Goal: Information Seeking & Learning: Learn about a topic

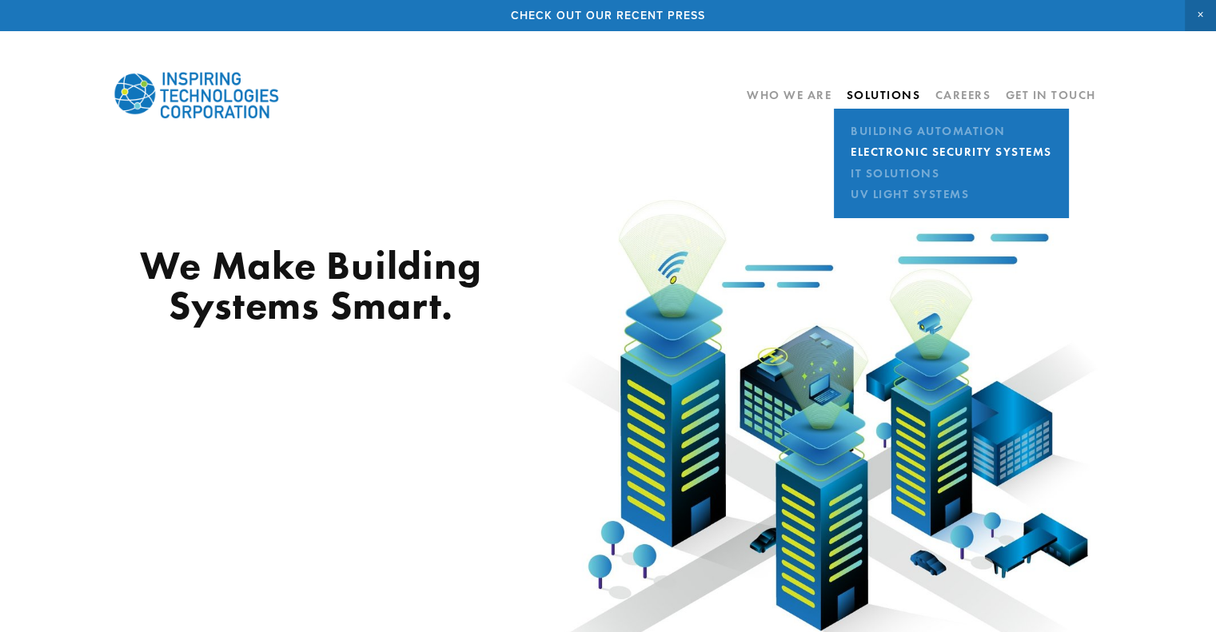
click at [894, 146] on link "Electronic Security Systems" at bounding box center [951, 151] width 210 height 21
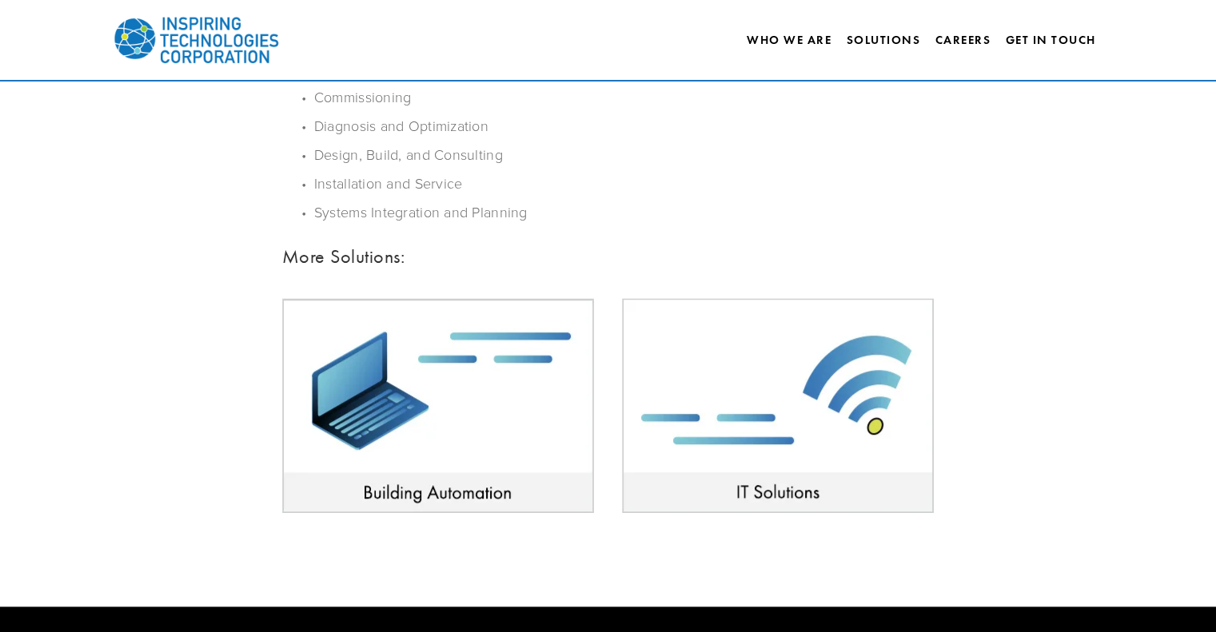
scroll to position [959, 0]
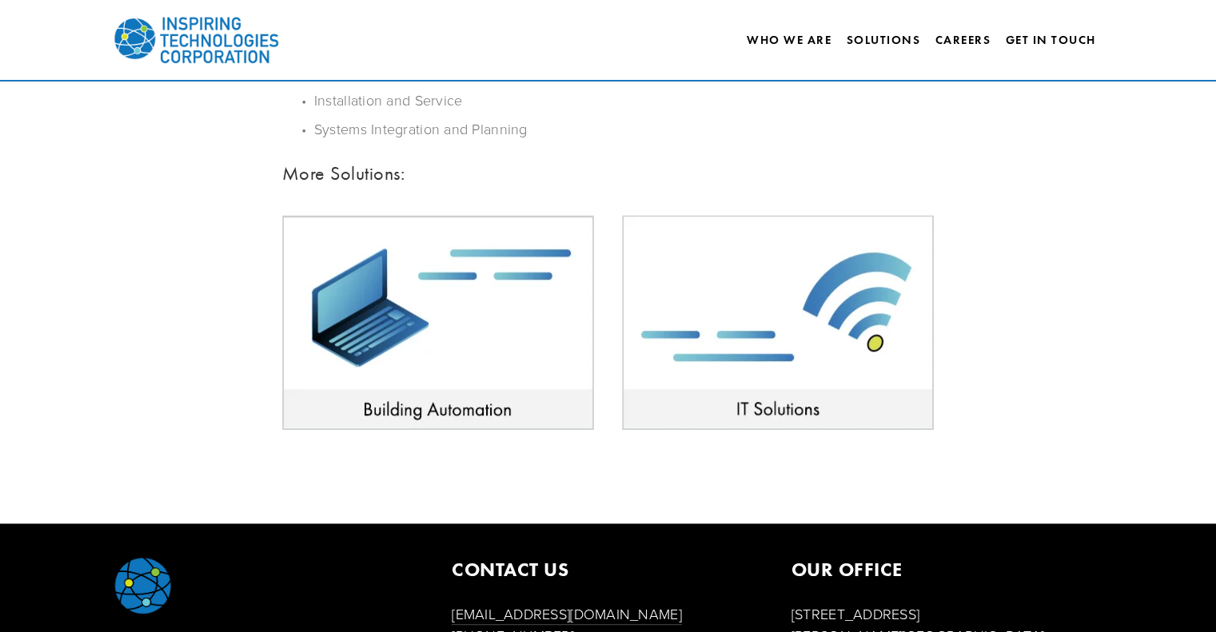
click at [703, 281] on img at bounding box center [778, 322] width 312 height 215
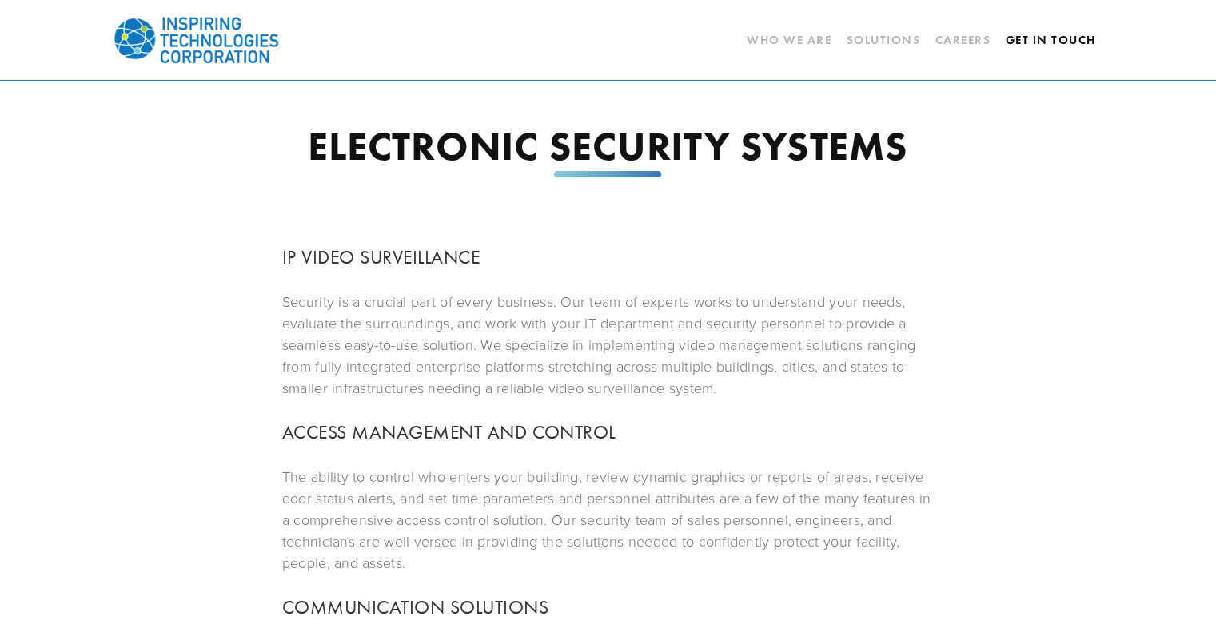
scroll to position [0, 0]
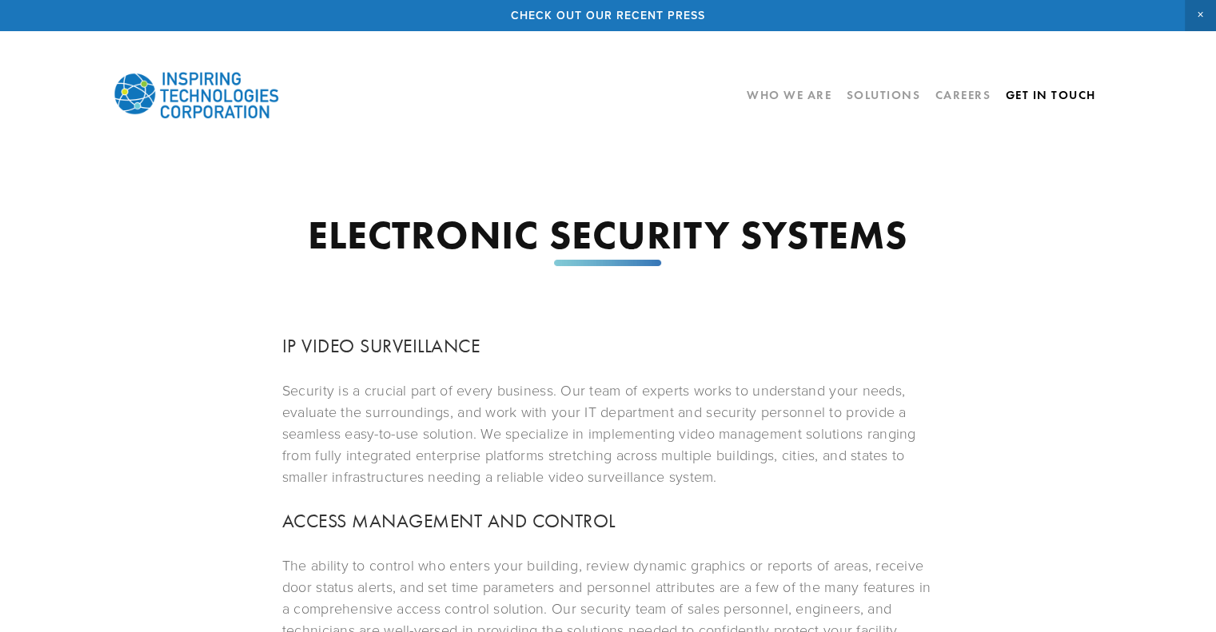
click at [1036, 102] on link "Get In Touch" at bounding box center [1050, 95] width 90 height 27
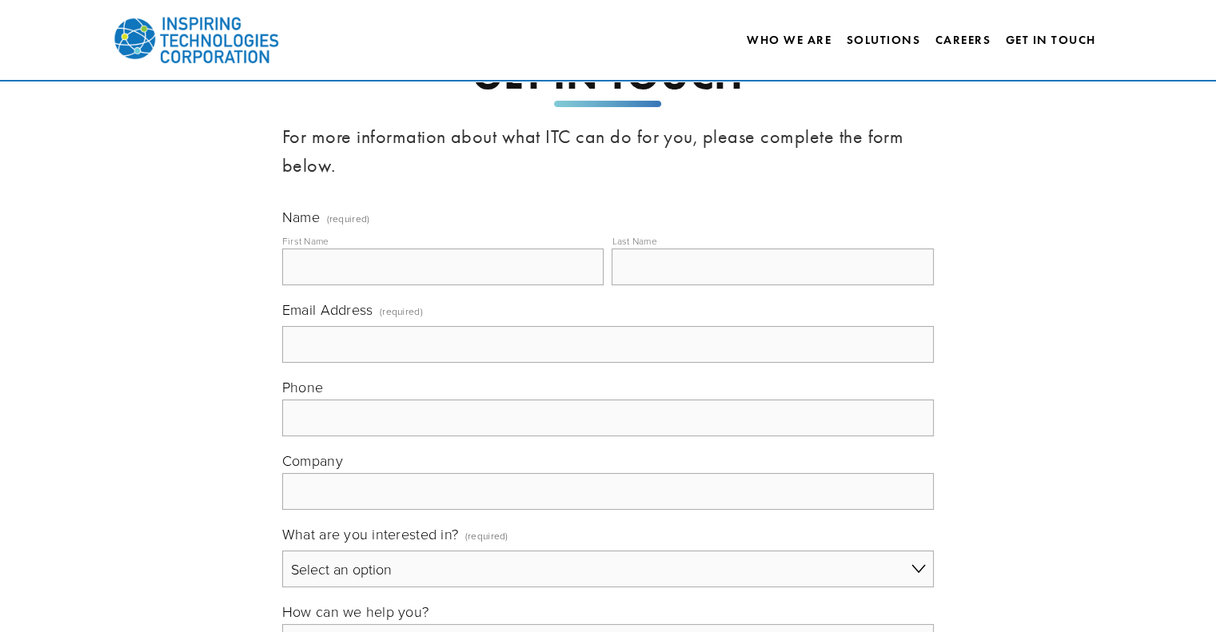
scroll to position [551, 0]
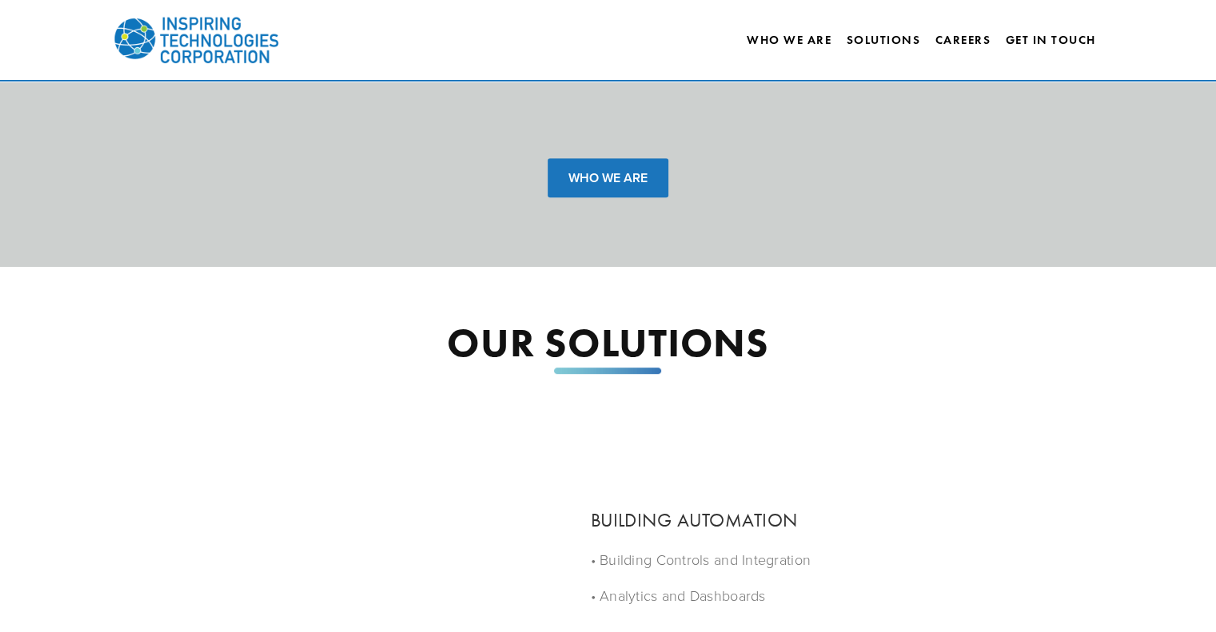
scroll to position [1199, 0]
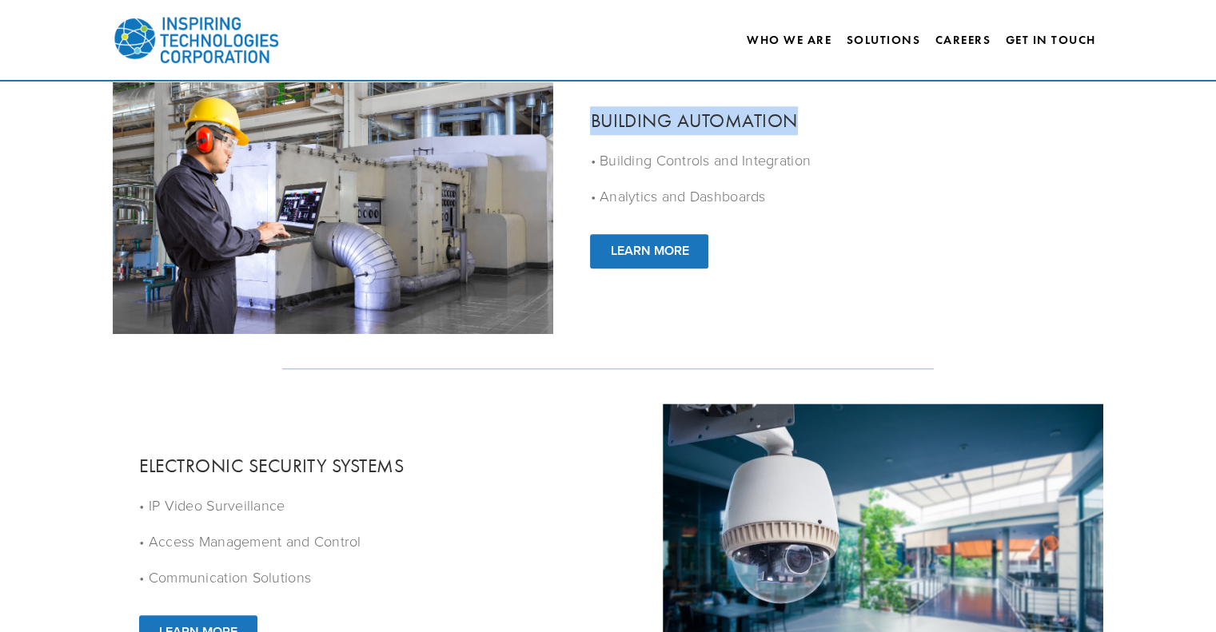
drag, startPoint x: 588, startPoint y: 121, endPoint x: 808, endPoint y: 124, distance: 219.8
click at [808, 124] on div "BUILDING AUTOMATION" at bounding box center [833, 120] width 540 height 29
click at [860, 233] on div "BUILDING AUTOMATION • Building Controls and Integration • Analytics and Dashboa…" at bounding box center [833, 187] width 540 height 216
drag, startPoint x: 818, startPoint y: 161, endPoint x: 783, endPoint y: 167, distance: 35.7
click at [783, 167] on p "• Building Controls and Integration" at bounding box center [833, 160] width 486 height 22
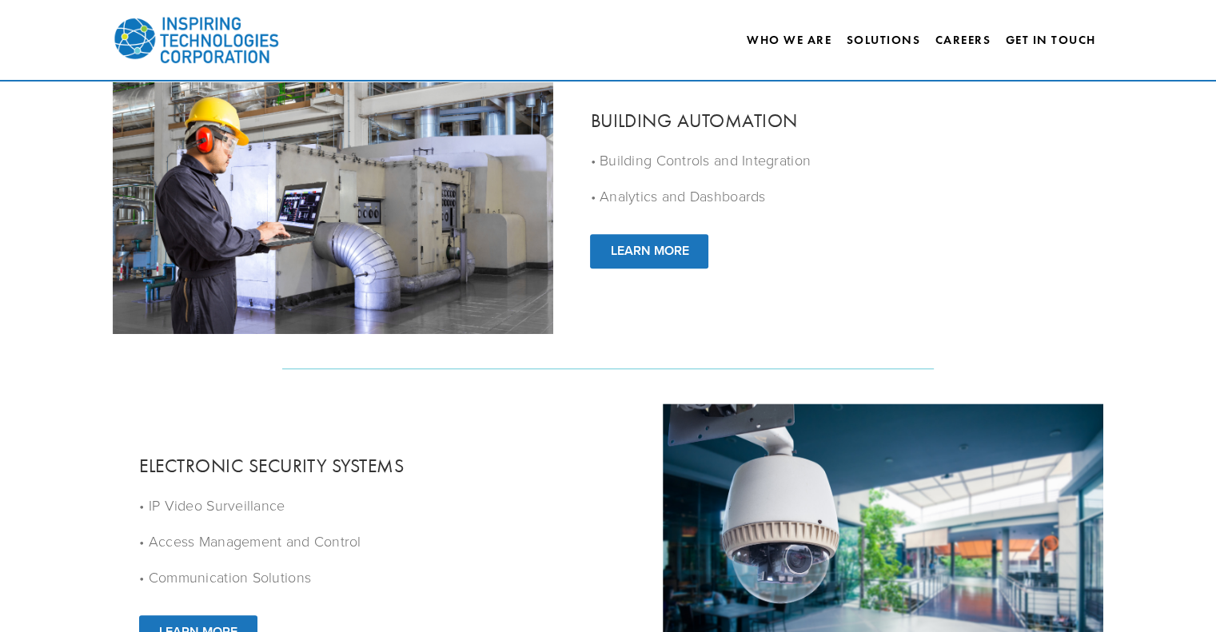
click at [774, 211] on div "BUILDING AUTOMATION • Building Controls and Integration • Analytics and Dashboa…" at bounding box center [833, 187] width 540 height 216
click at [671, 247] on link "LEARN MORE" at bounding box center [649, 251] width 118 height 34
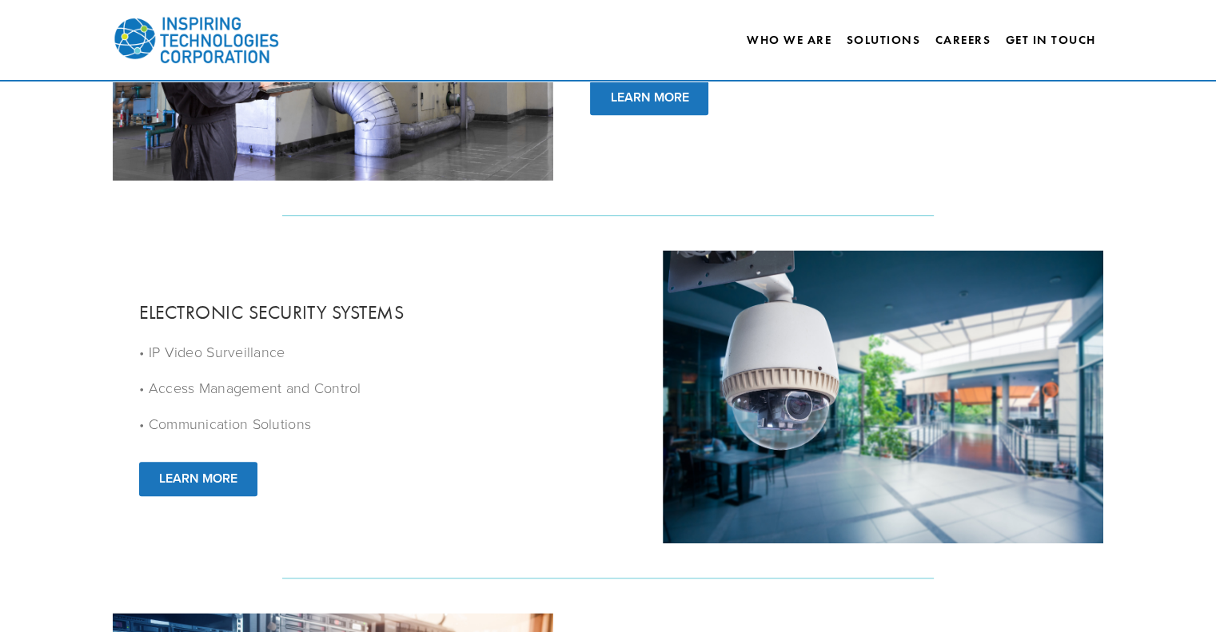
scroll to position [1359, 0]
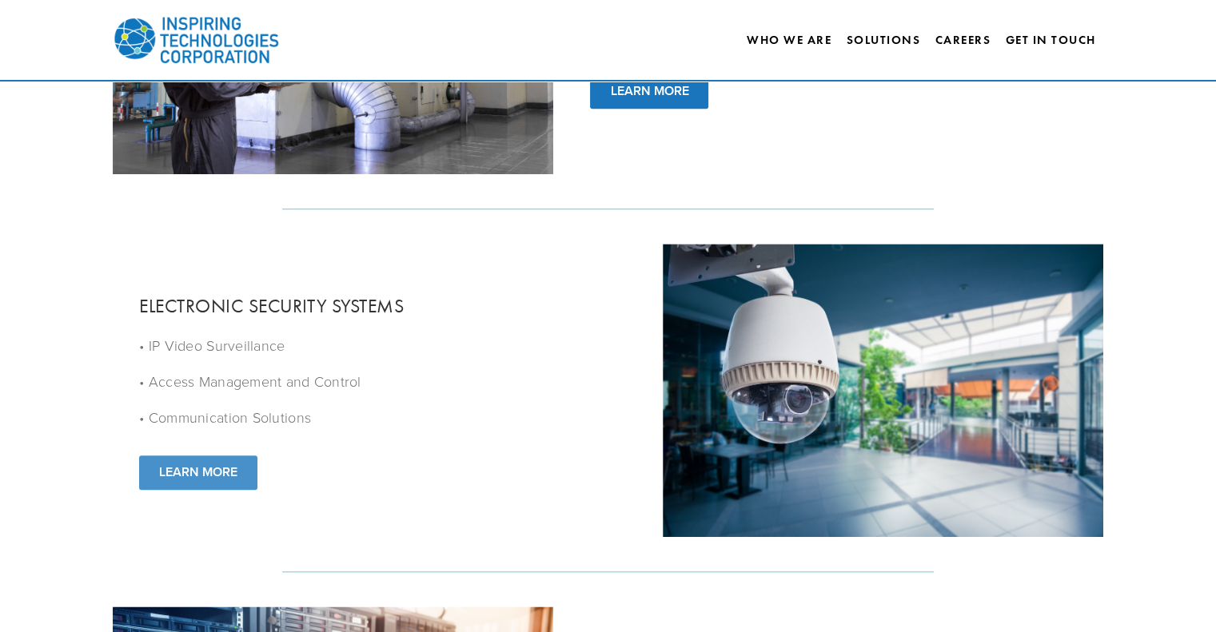
click at [207, 475] on link "LEARN MORE" at bounding box center [198, 473] width 118 height 34
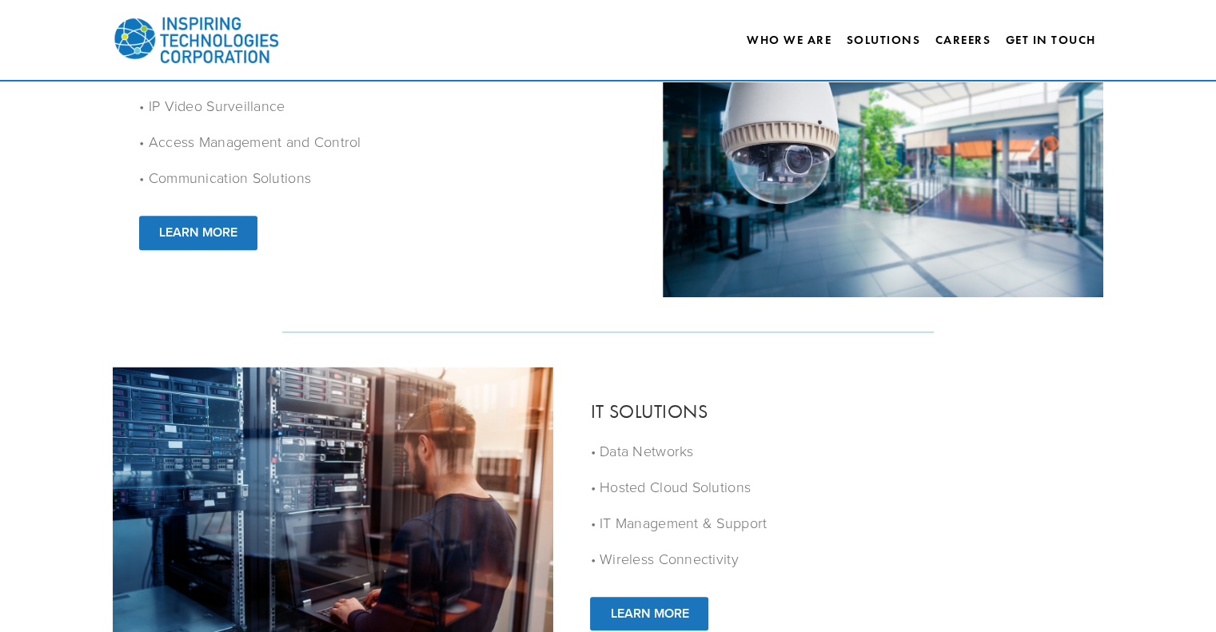
scroll to position [1758, 0]
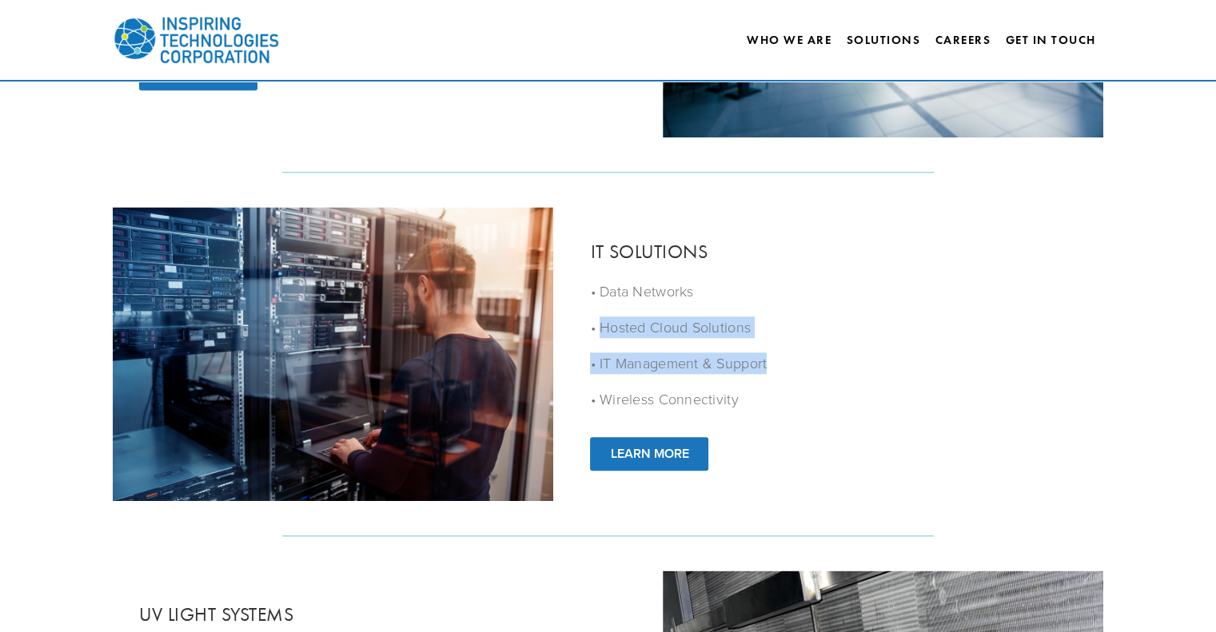
drag, startPoint x: 601, startPoint y: 326, endPoint x: 787, endPoint y: 373, distance: 192.1
click at [787, 373] on div "• Data Networks • Hosted Cloud Solutions • IT Management & Support • Wireless C…" at bounding box center [833, 345] width 486 height 129
drag, startPoint x: 787, startPoint y: 373, endPoint x: 768, endPoint y: 381, distance: 20.8
click at [786, 373] on p "• IT Management & Support" at bounding box center [833, 363] width 486 height 22
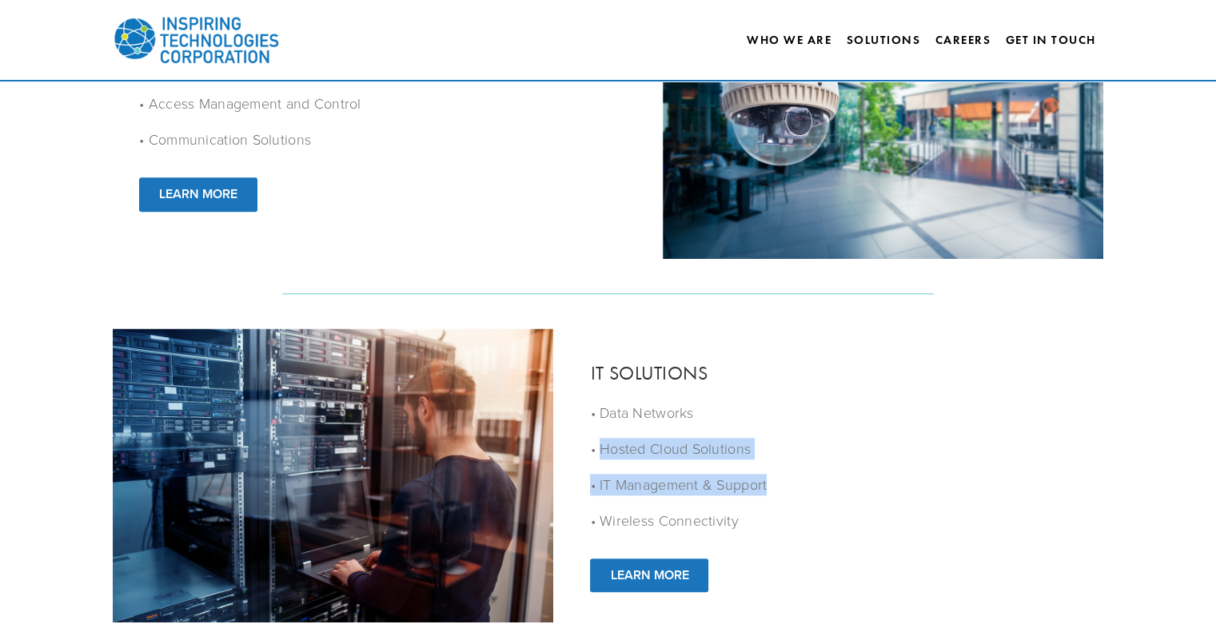
scroll to position [1496, 0]
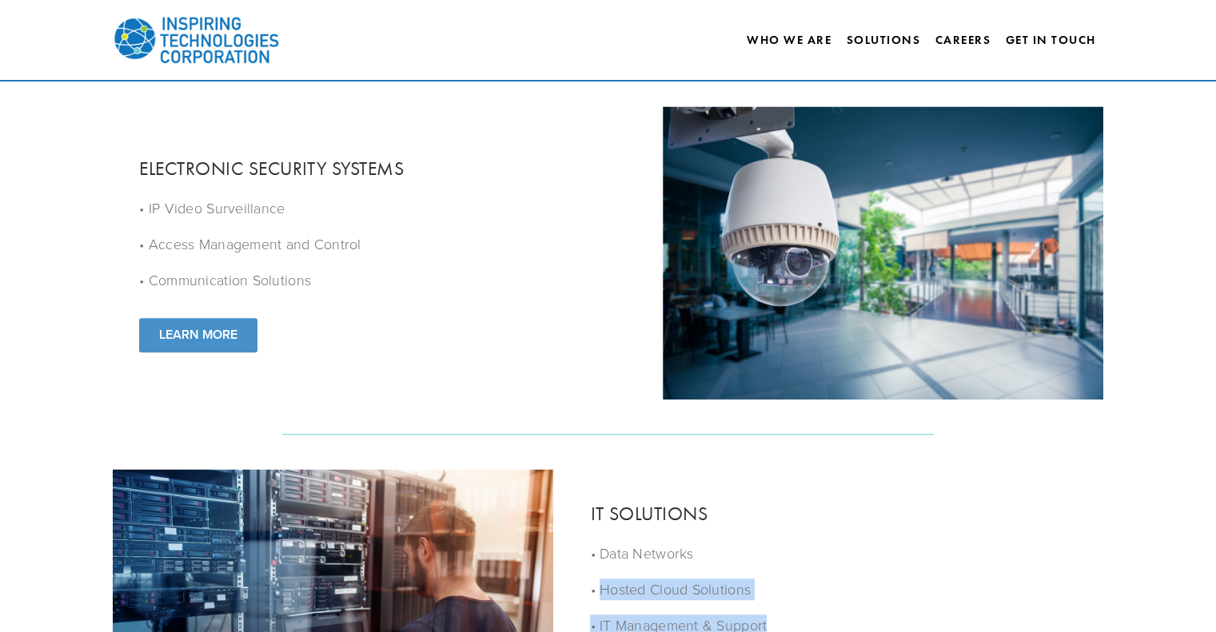
click at [235, 334] on link "LEARN MORE" at bounding box center [198, 335] width 118 height 34
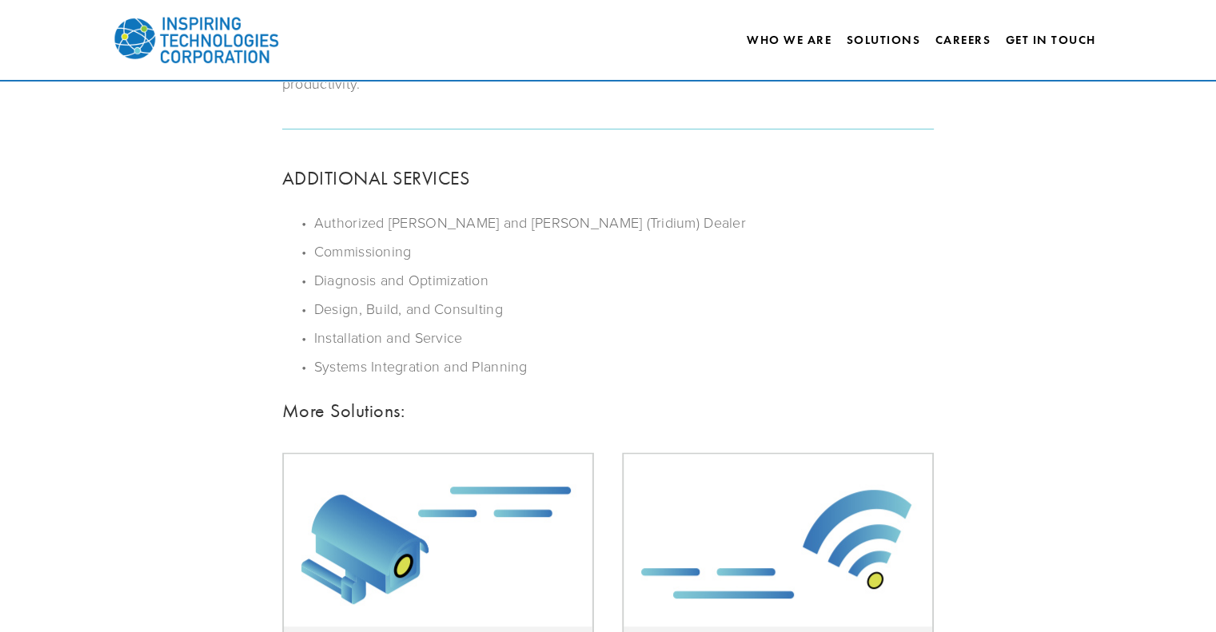
scroll to position [719, 0]
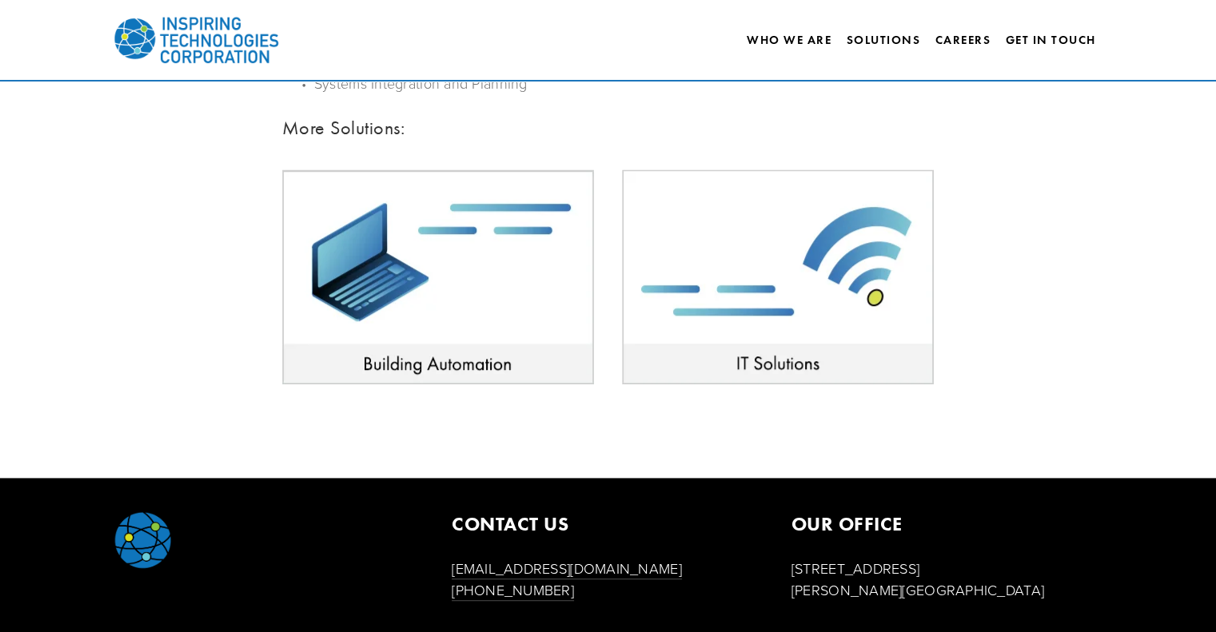
scroll to position [1005, 0]
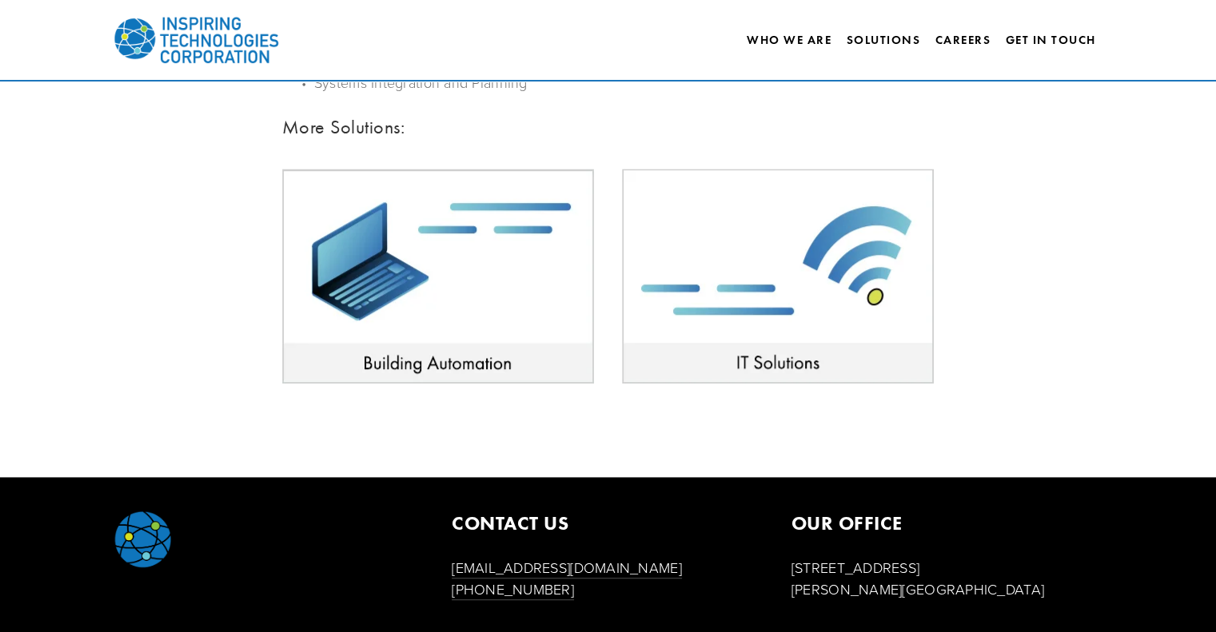
click at [393, 323] on img at bounding box center [438, 276] width 312 height 215
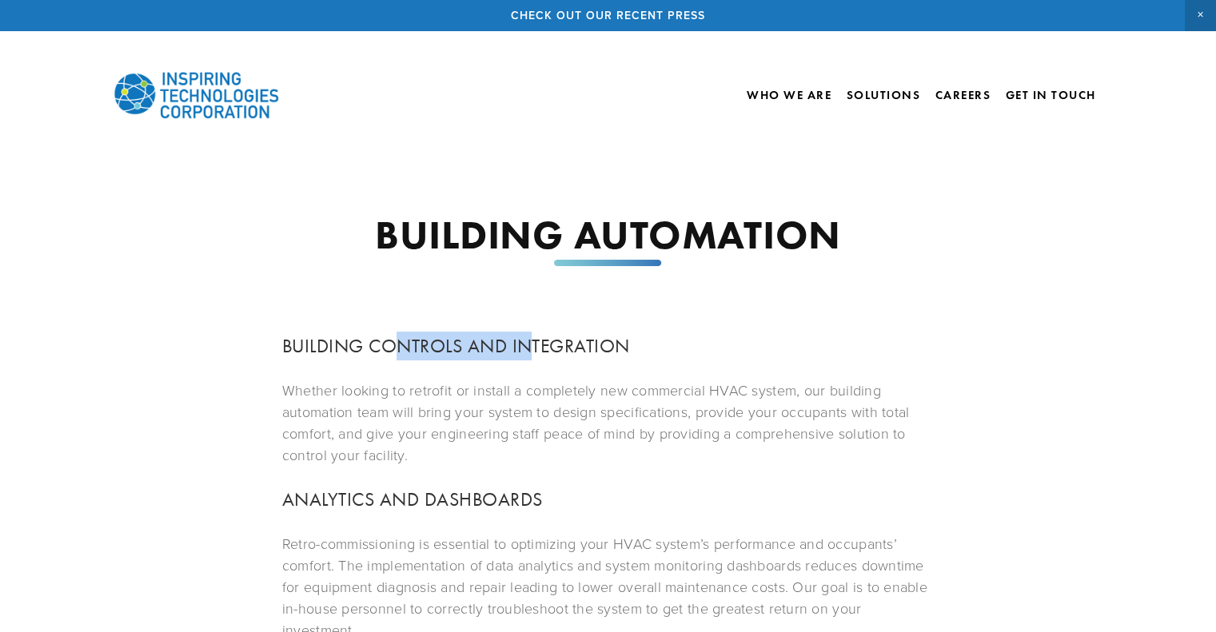
drag, startPoint x: 396, startPoint y: 342, endPoint x: 532, endPoint y: 336, distance: 136.8
click at [532, 336] on h3 "BUILDING CONTROLS AND INTEGRATION" at bounding box center [607, 346] width 651 height 29
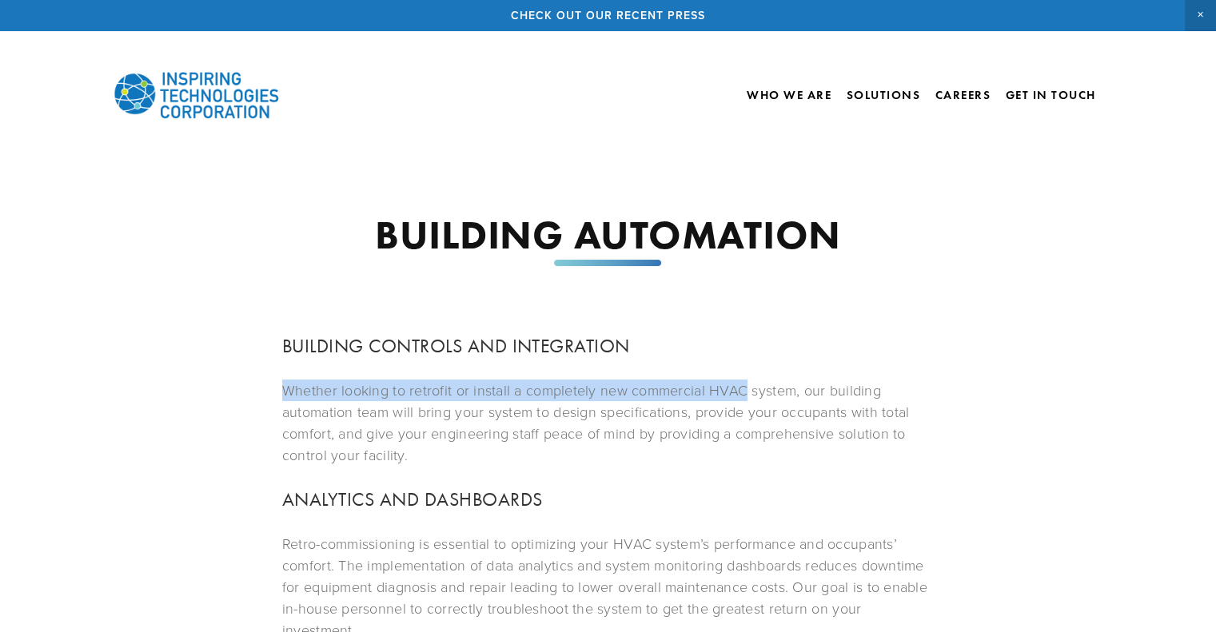
drag, startPoint x: 272, startPoint y: 384, endPoint x: 743, endPoint y: 389, distance: 471.6
click at [743, 389] on div "BUILDING CONTROLS AND INTEGRATION Whether looking to retrofit or install a comp…" at bounding box center [608, 574] width 679 height 512
click at [743, 389] on p "Whether looking to retrofit or install a completely new commercial HVAC system,…" at bounding box center [607, 423] width 651 height 86
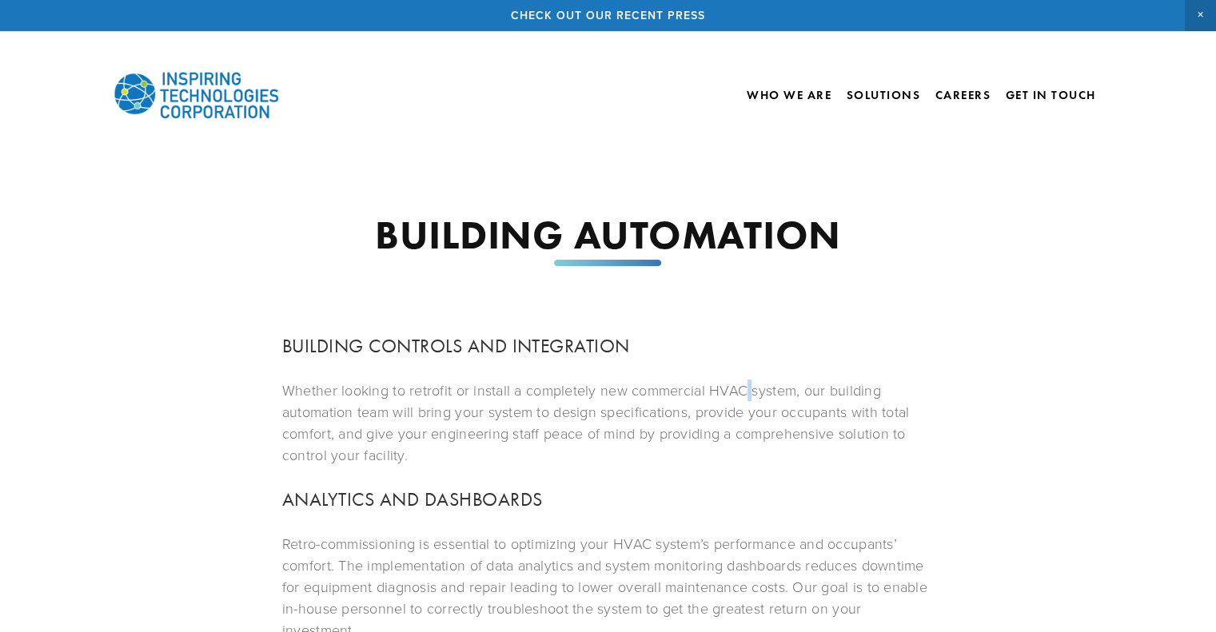
click at [743, 389] on p "Whether looking to retrofit or install a completely new commercial HVAC system,…" at bounding box center [607, 423] width 651 height 86
drag, startPoint x: 709, startPoint y: 394, endPoint x: 791, endPoint y: 393, distance: 82.3
click at [791, 393] on p "Whether looking to retrofit or install a completely new commercial HVAC system,…" at bounding box center [607, 423] width 651 height 86
copy p "HVAC system"
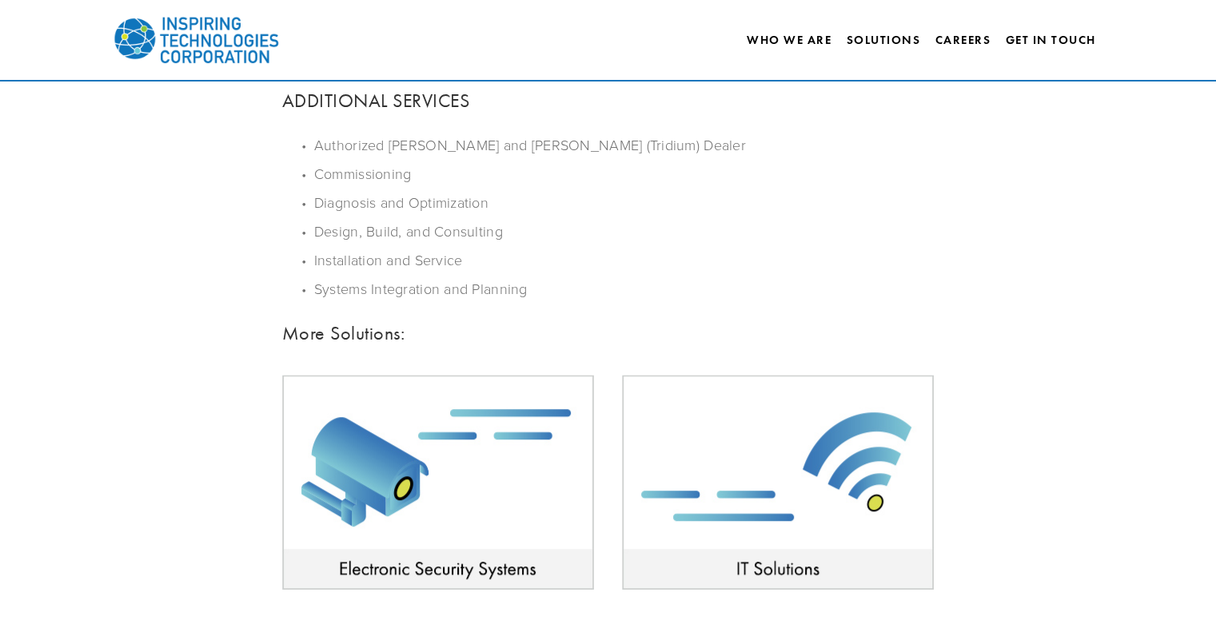
click at [506, 221] on p "Design, Build, and Consulting" at bounding box center [623, 232] width 619 height 22
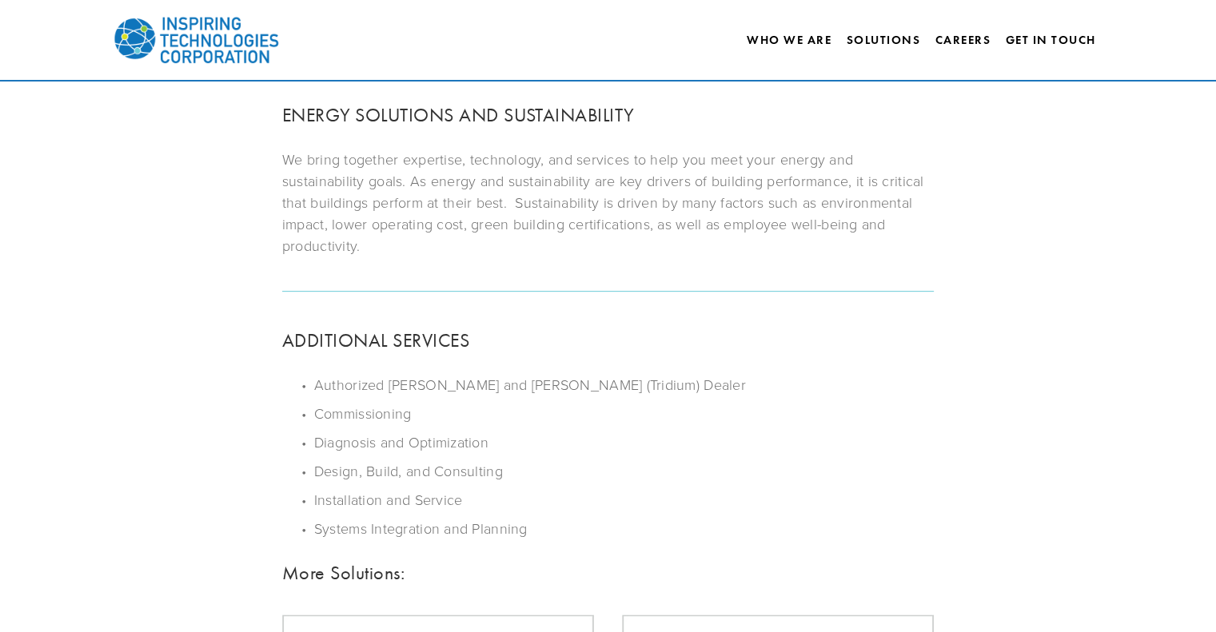
drag, startPoint x: 504, startPoint y: 210, endPoint x: 508, endPoint y: 223, distance: 13.2
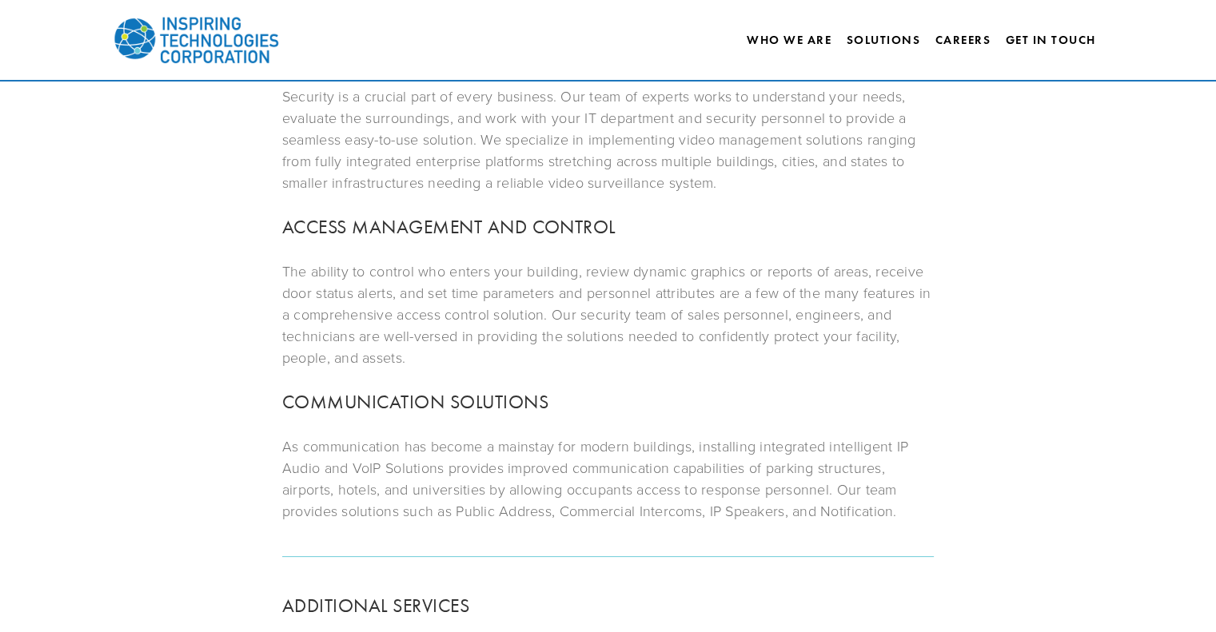
scroll to position [126, 0]
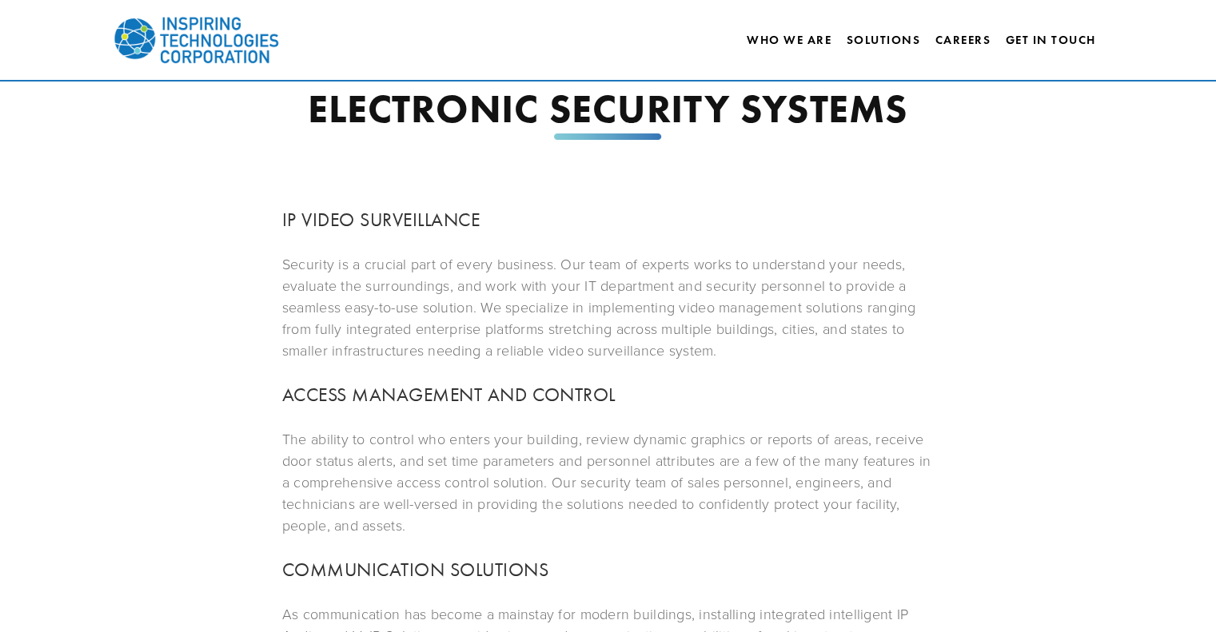
click at [323, 223] on h3 "IP VIDEO SURVEILLANCE" at bounding box center [607, 219] width 651 height 29
copy h3 "IP VIDEO SURVEILLANCE"
click at [424, 369] on div "IP VIDEO SURVEILLANCE Security is a crucial part of every business. Our team of…" at bounding box center [607, 447] width 651 height 484
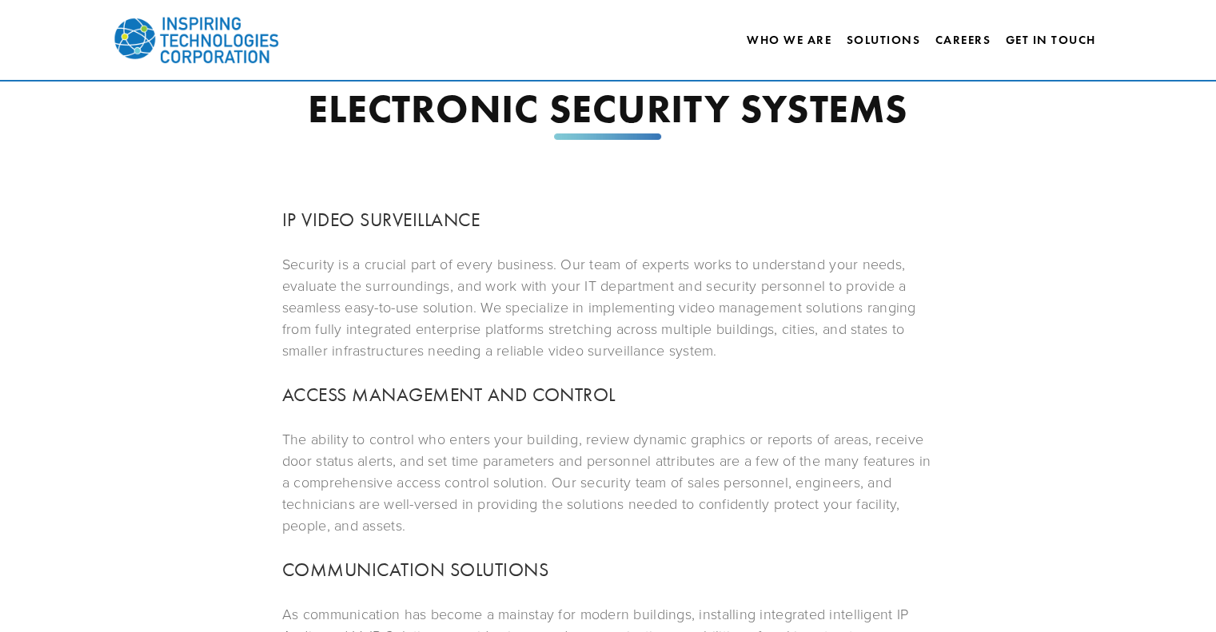
click at [431, 391] on h3 "ACCESS MANAGEMENT AND CONTROL" at bounding box center [607, 394] width 651 height 29
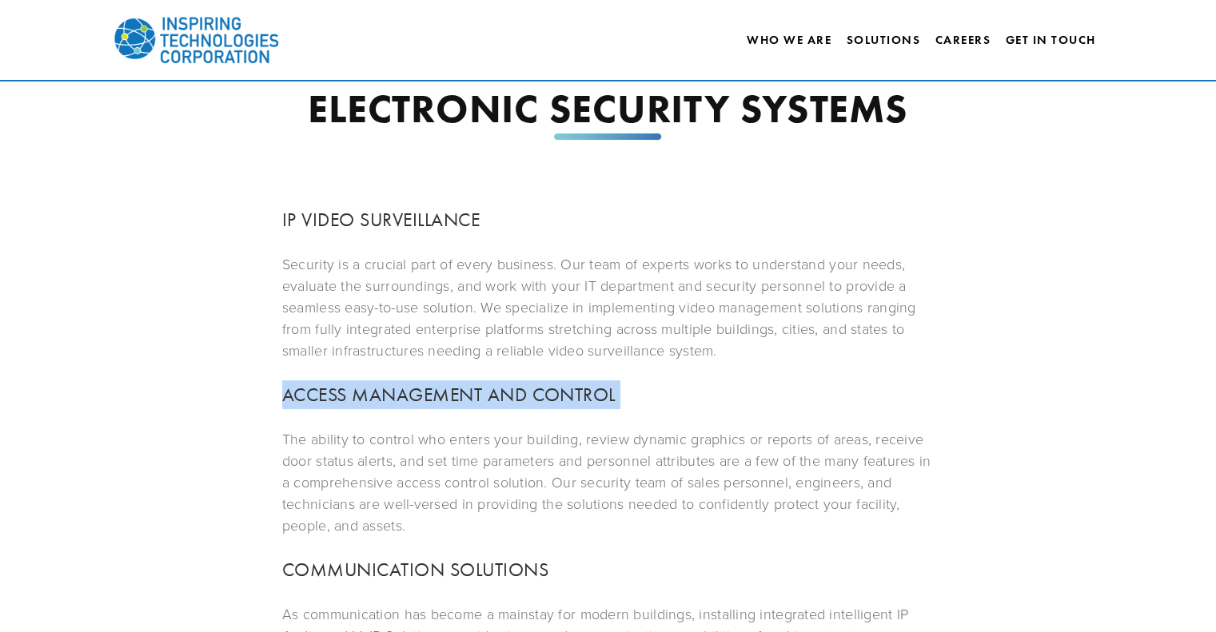
click at [431, 391] on h3 "ACCESS MANAGEMENT AND CONTROL" at bounding box center [607, 394] width 651 height 29
copy h3 "ACCESS MANAGEMENT AND CONTROL"
